Goal: Task Accomplishment & Management: Manage account settings

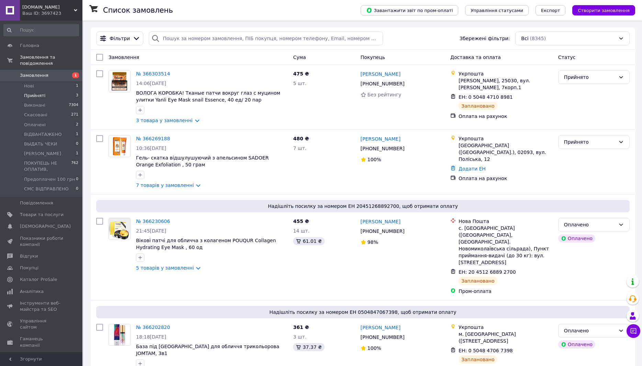
click at [49, 91] on li "Прийняті 3" at bounding box center [41, 96] width 82 height 10
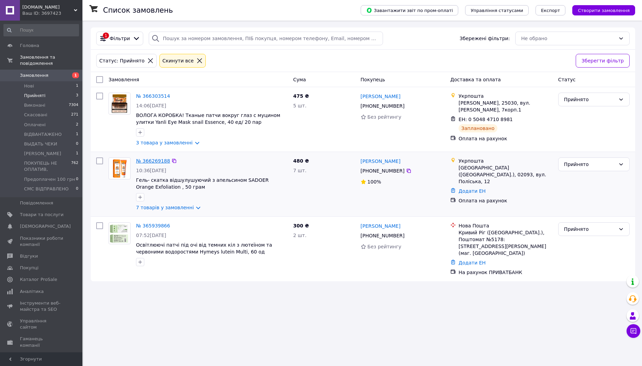
click at [146, 160] on link "№ 366269188" at bounding box center [153, 160] width 34 height 5
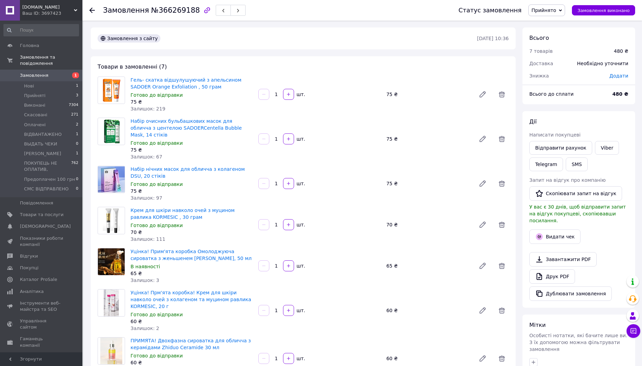
click at [554, 14] on span "Прийнято" at bounding box center [546, 10] width 37 height 12
click at [559, 45] on li "Оплачено" at bounding box center [560, 44] width 65 height 10
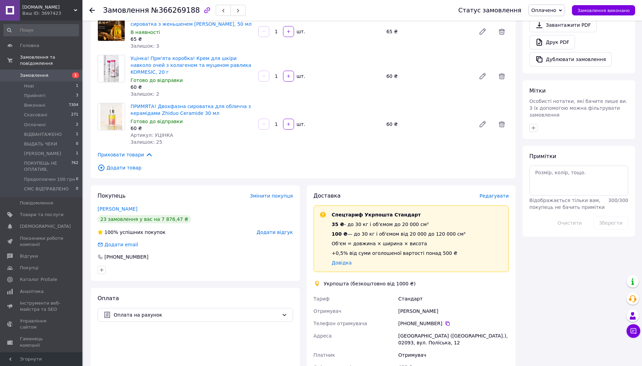
scroll to position [245, 0]
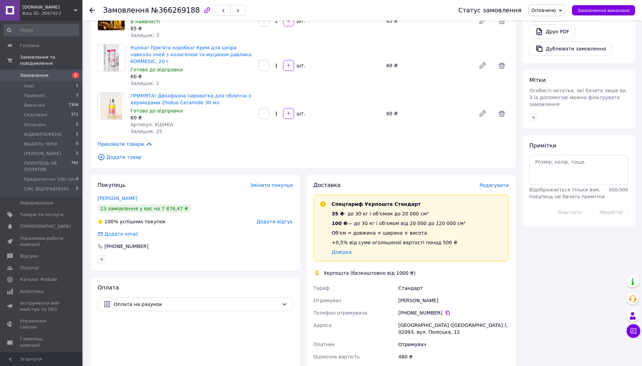
click at [490, 183] on span "Редагувати" at bounding box center [493, 185] width 29 height 5
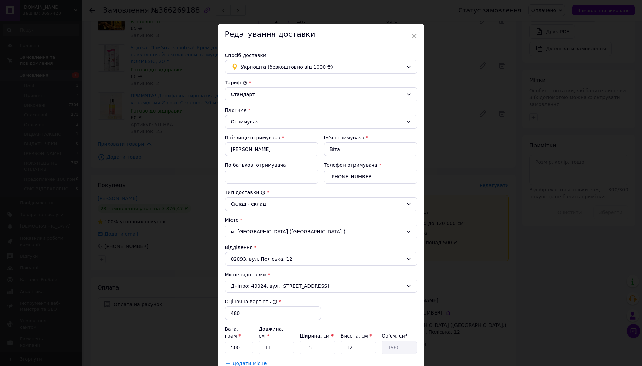
scroll to position [88, 0]
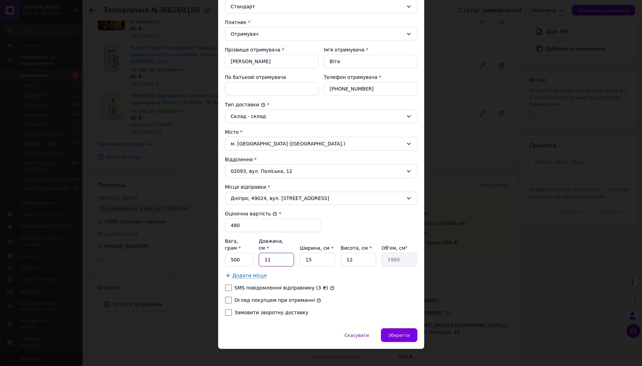
drag, startPoint x: 273, startPoint y: 253, endPoint x: 263, endPoint y: 253, distance: 9.6
click at [264, 253] on input "11" at bounding box center [275, 260] width 35 height 14
type input "2"
type input "360"
type input "25"
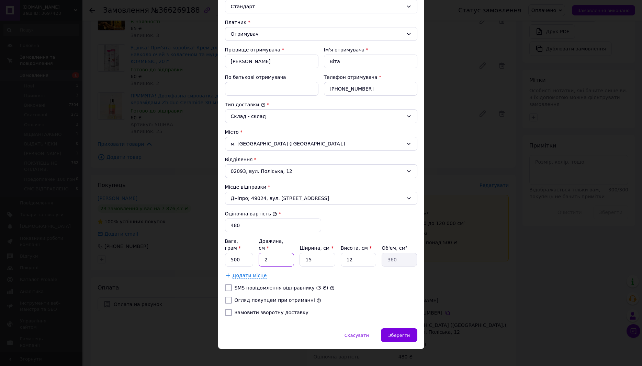
type input "4500"
type input "25"
drag, startPoint x: 357, startPoint y: 254, endPoint x: 326, endPoint y: 253, distance: 30.6
click at [341, 253] on input "12" at bounding box center [358, 260] width 35 height 14
type input "9"
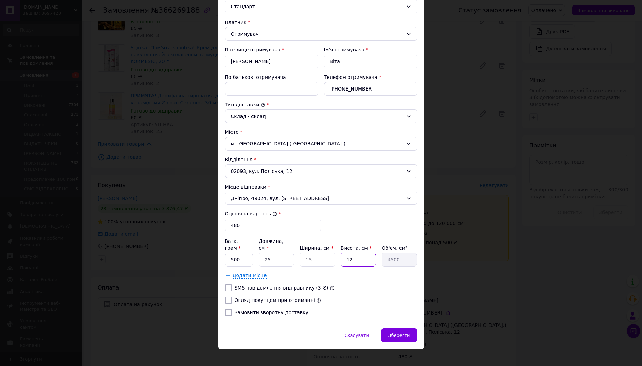
type input "3375"
type input "9"
click at [228, 297] on input "Огляд покупцем при отриманні" at bounding box center [228, 300] width 7 height 7
checkbox input "true"
click at [406, 333] on span "Зберегти" at bounding box center [399, 335] width 22 height 5
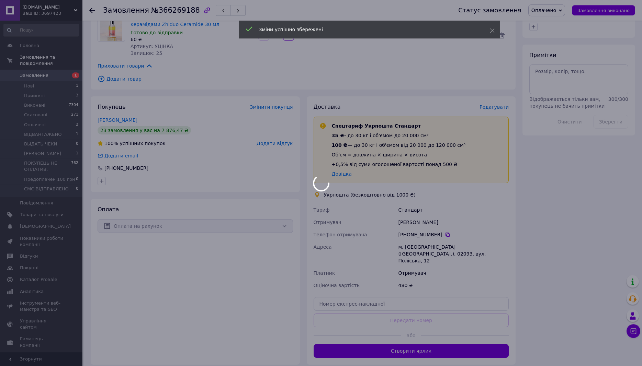
scroll to position [405, 0]
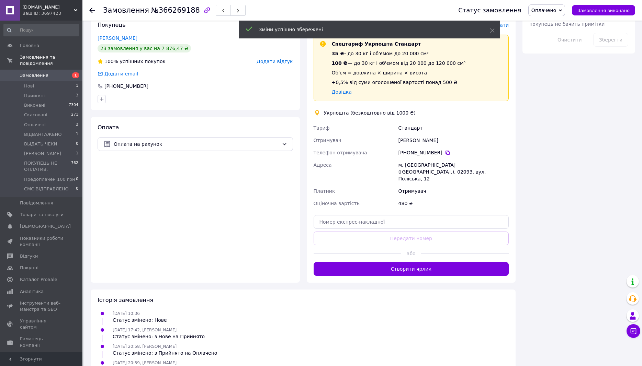
click at [392, 262] on button "Створити ярлик" at bounding box center [410, 269] width 195 height 14
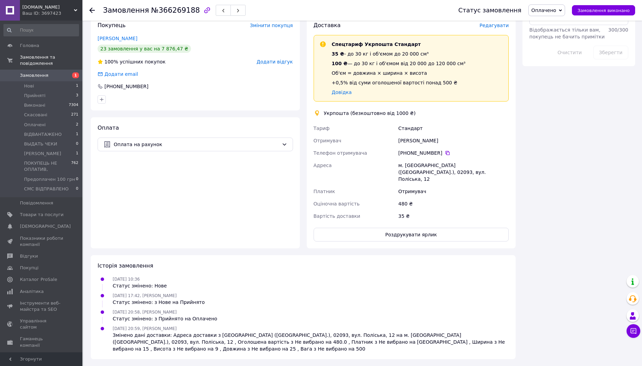
scroll to position [371, 0]
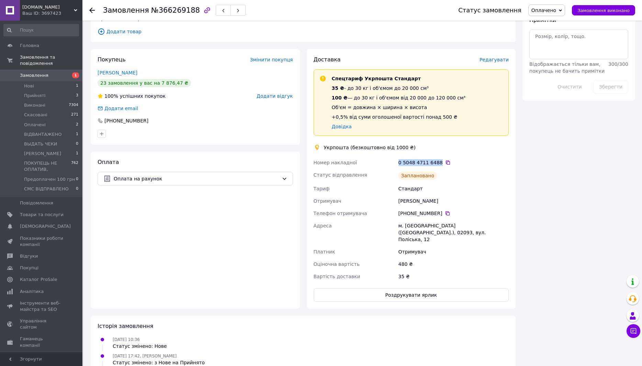
drag, startPoint x: 396, startPoint y: 147, endPoint x: 436, endPoint y: 150, distance: 39.9
click at [436, 157] on div "Номер накладної 0 5048 4711 6488   Статус відправлення Заплановано Тариф Станда…" at bounding box center [411, 220] width 198 height 126
copy div "Номер накладної 0 5048 4711 6488"
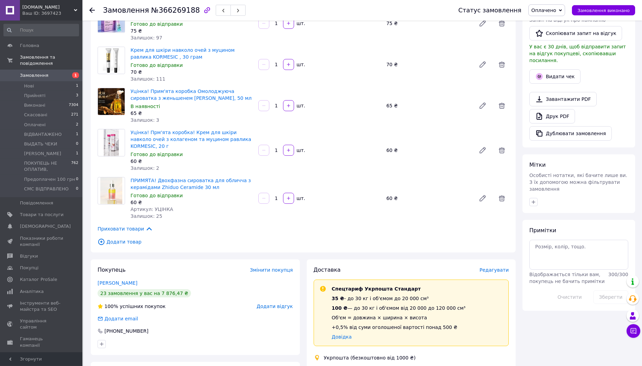
scroll to position [91, 0]
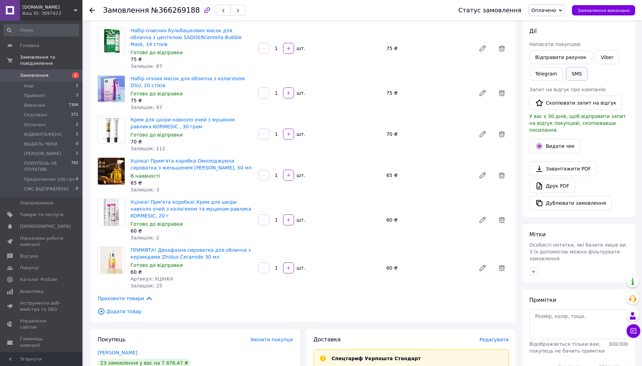
click at [570, 77] on button "SMS" at bounding box center [576, 74] width 22 height 14
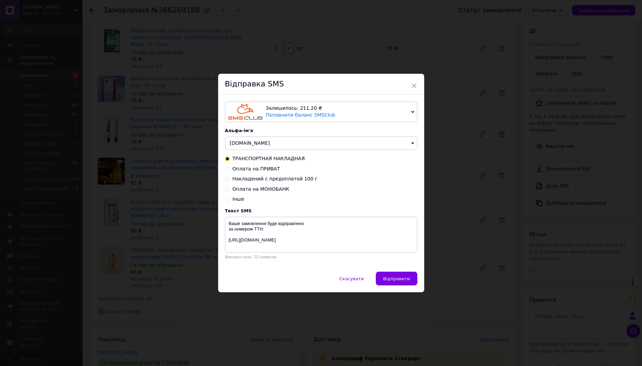
click at [269, 145] on span "[DOMAIN_NAME]" at bounding box center [321, 144] width 192 height 14
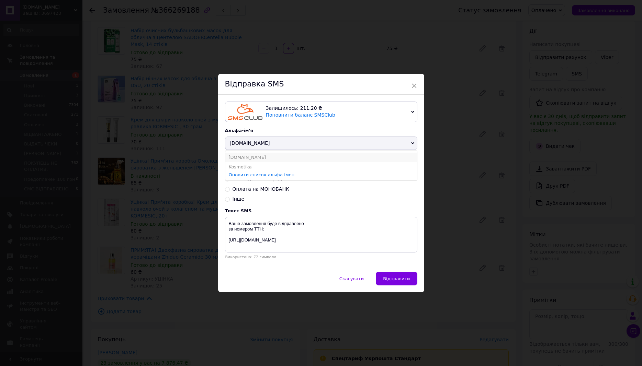
click at [256, 158] on li "[DOMAIN_NAME]" at bounding box center [321, 158] width 192 height 10
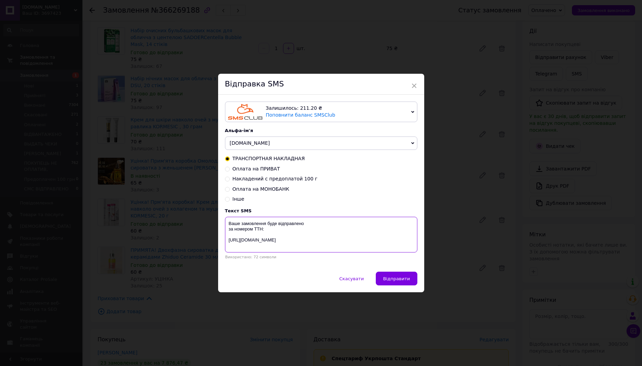
click at [266, 230] on textarea "Ваше замовлення буде відправлено за номером ТТН: [URL][DOMAIN_NAME]" at bounding box center [321, 235] width 192 height 36
paste textarea "0 5048 4711 6488"
click at [317, 226] on textarea "Ваше замовлення буде відправлено за номером ТТН: 0 5048 4711 6488 [URL][DOMAIN_…" at bounding box center [321, 235] width 192 height 36
type textarea "Ваше замовлення буде відправлено [DATE] за номером ТТН: 0 5048 4711 6488 [URL][…"
click at [394, 277] on span "Відправити" at bounding box center [396, 278] width 27 height 5
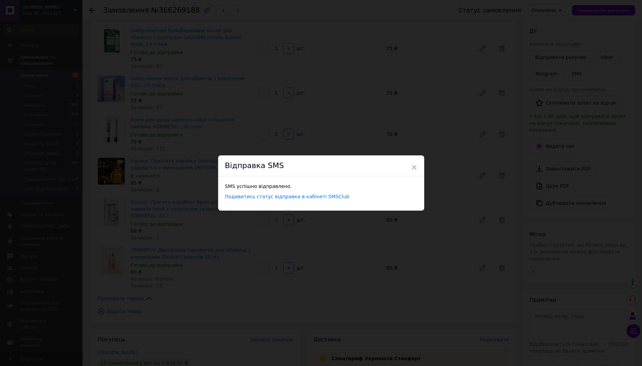
click at [394, 255] on div "× Відправка SMS SMS успішно відправлено. Подивитись статус відправки в кабінеті…" at bounding box center [321, 183] width 642 height 366
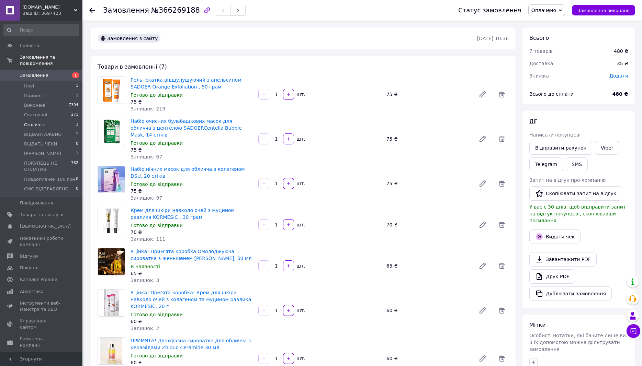
click at [48, 120] on li "Оплачені 3" at bounding box center [41, 125] width 82 height 10
